Goal: Task Accomplishment & Management: Manage account settings

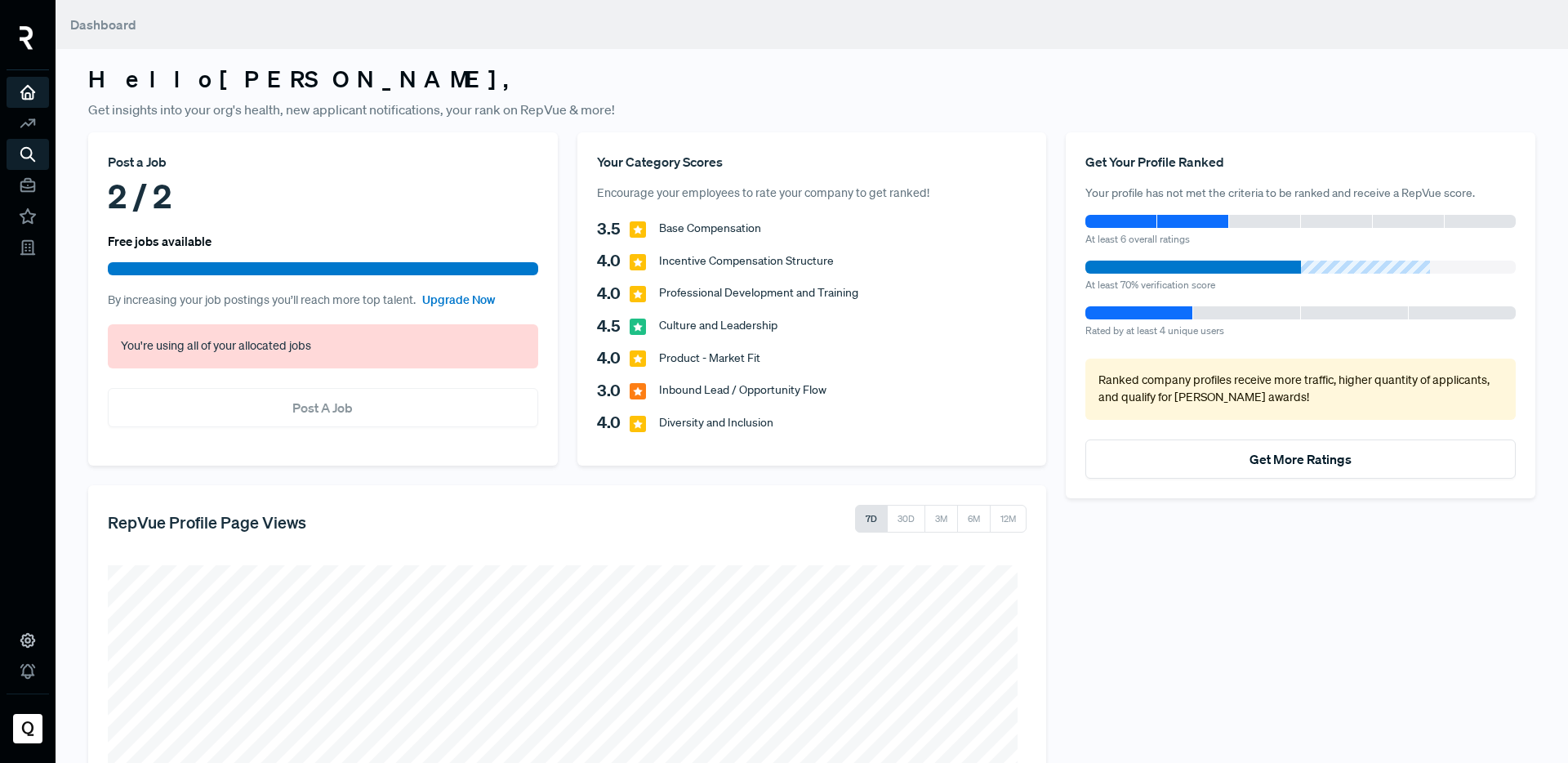
click at [20, 98] on icon at bounding box center [27, 92] width 18 height 18
click at [29, 123] on icon at bounding box center [27, 123] width 18 height 18
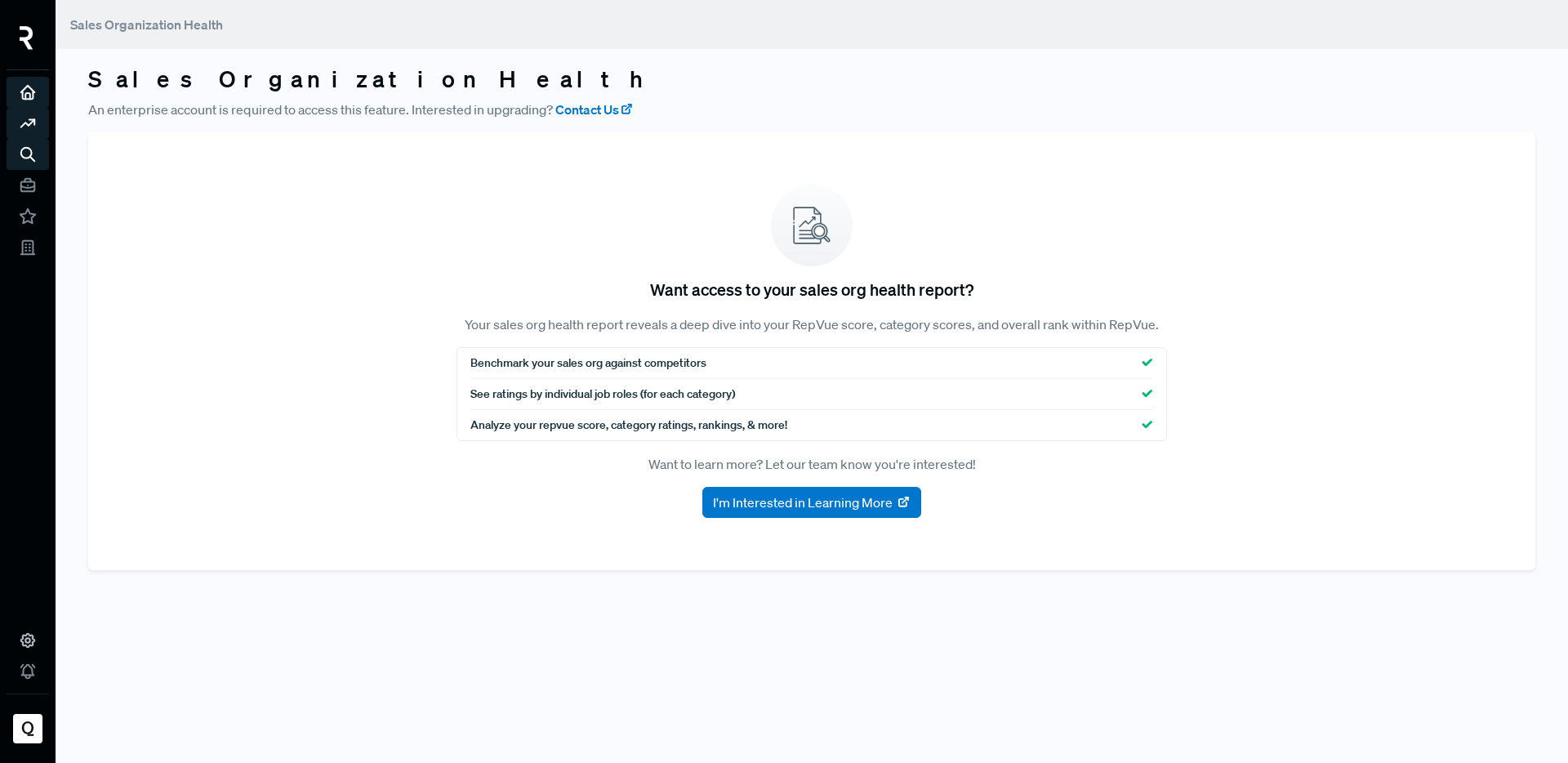
click at [31, 86] on use at bounding box center [28, 92] width 14 height 14
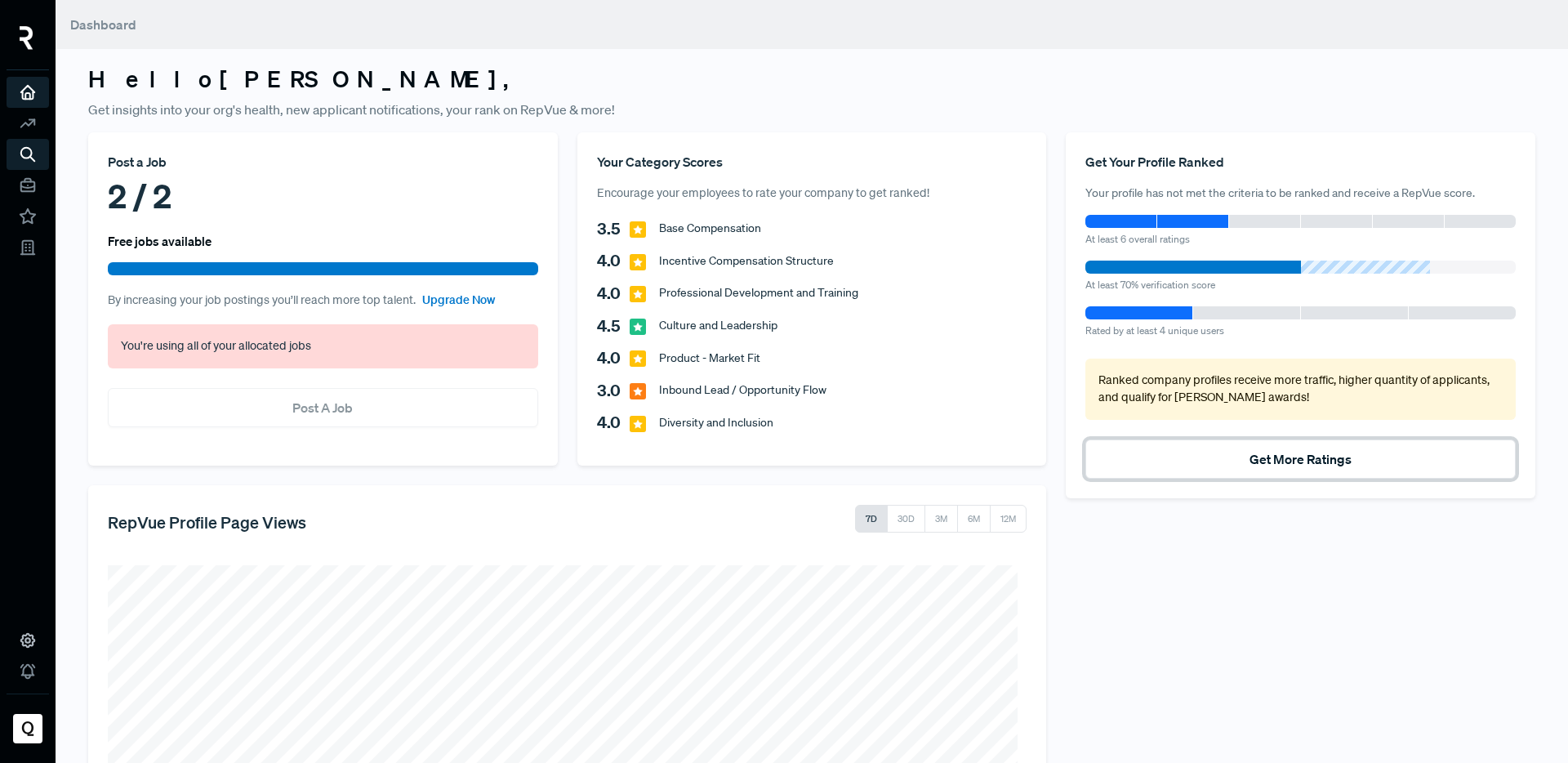
click at [1301, 471] on button "Get More Ratings" at bounding box center [1300, 459] width 430 height 39
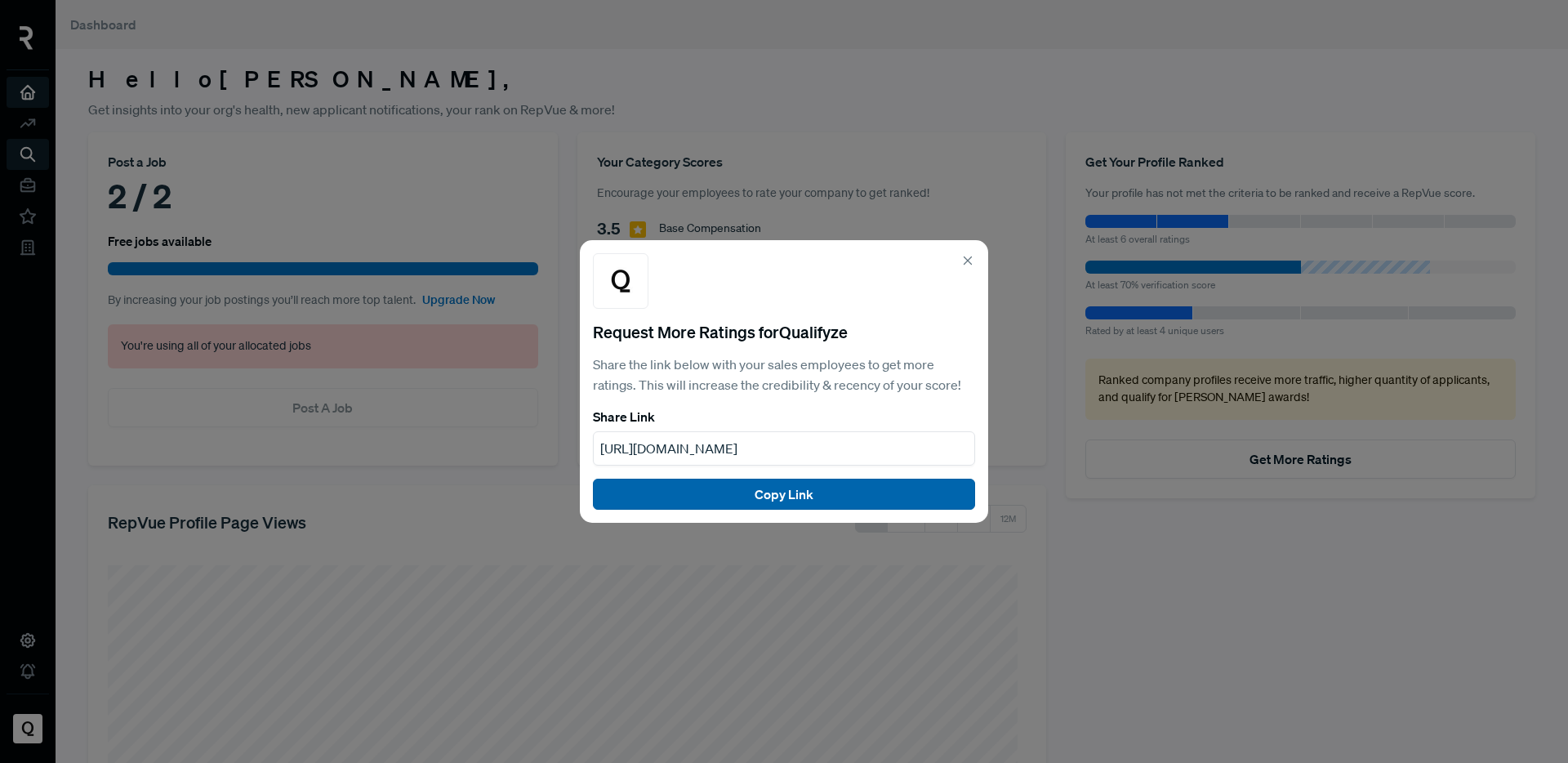
click at [914, 493] on button "Copy Link" at bounding box center [784, 493] width 383 height 31
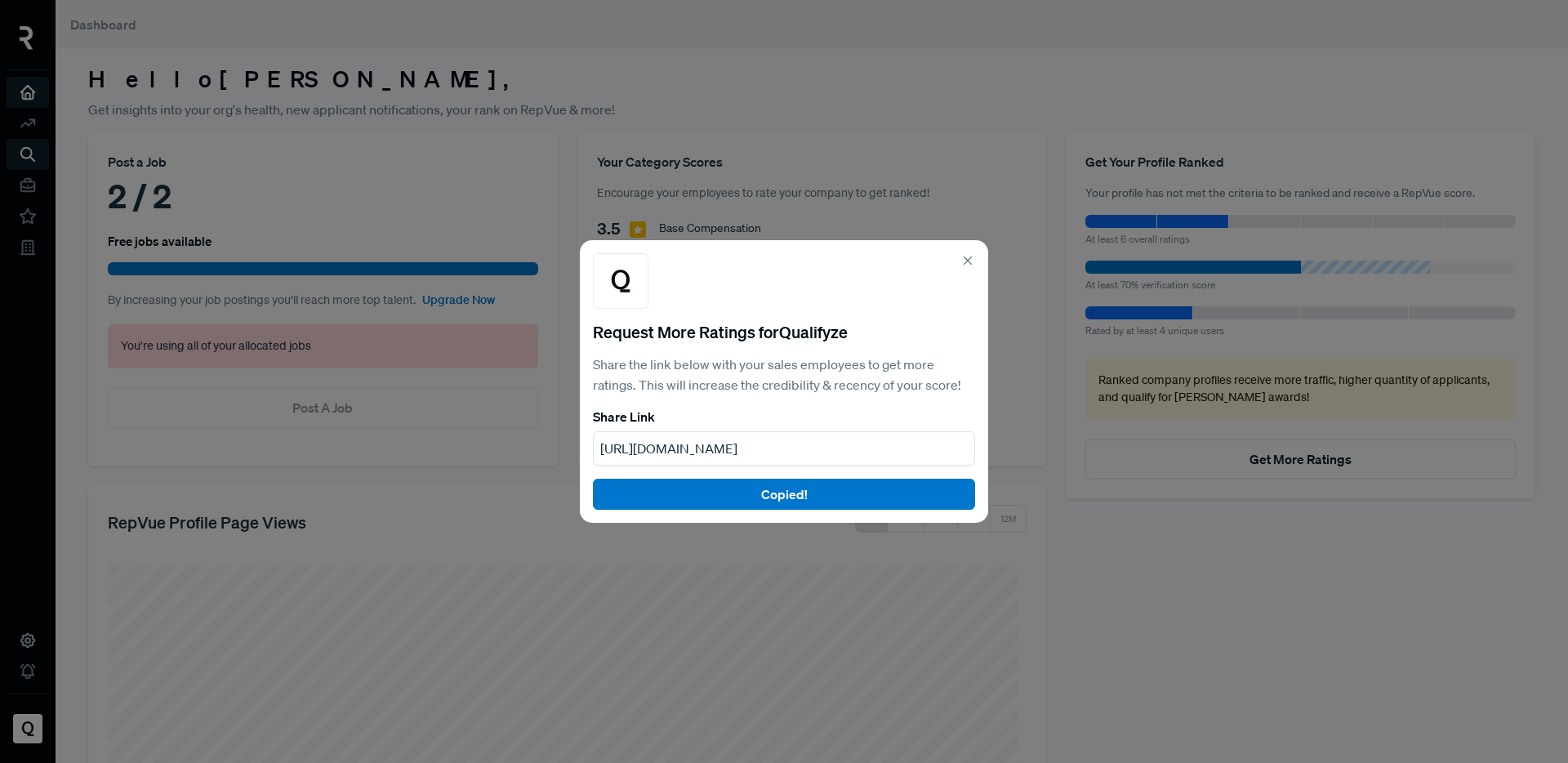
click at [1448, 613] on div "Request More Ratings for Qualifyze Share the link below with your sales employe…" at bounding box center [784, 381] width 1568 height 763
